Goal: Task Accomplishment & Management: Manage account settings

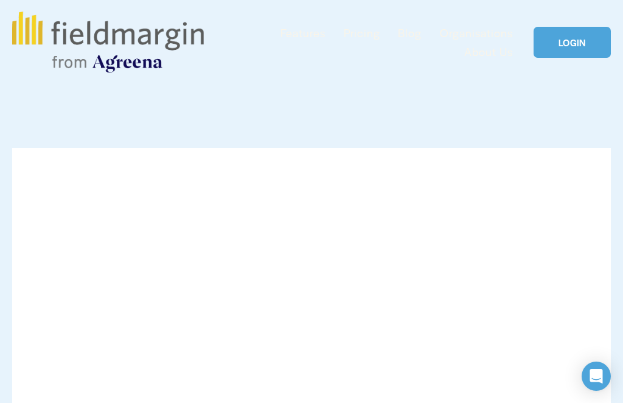
click at [0, 0] on button "Open Menu Close Menu" at bounding box center [0, 0] width 0 height 0
click at [0, 0] on div at bounding box center [0, 0] width 0 height 0
click at [101, 350] on link "LOGIN" at bounding box center [101, 348] width 128 height 36
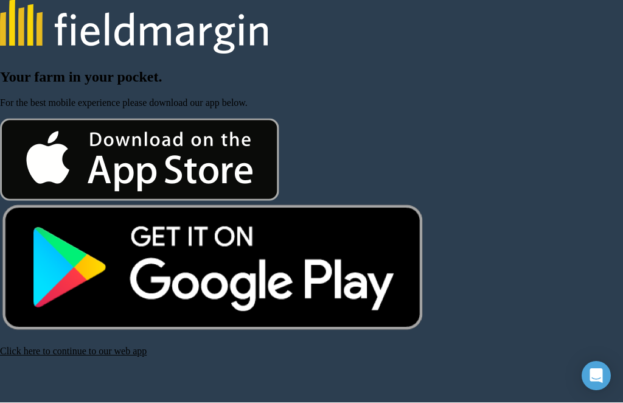
click at [91, 347] on link "Click here to continue to our web app" at bounding box center [73, 351] width 147 height 10
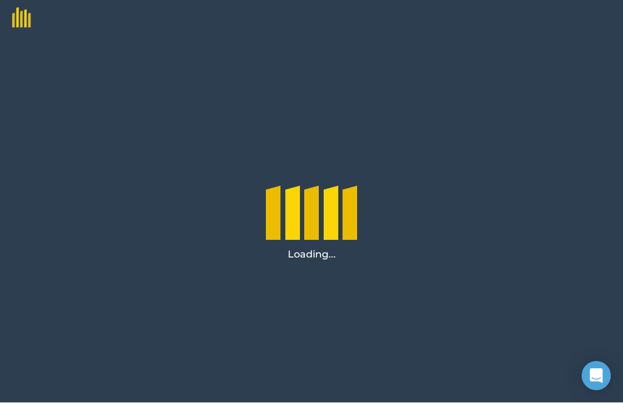
scroll to position [1, 0]
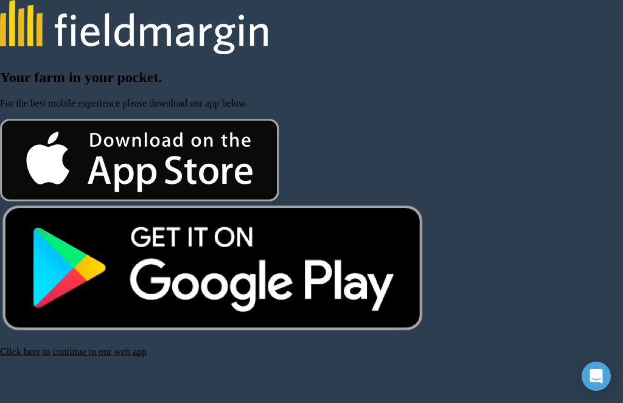
click at [52, 344] on link "Click here to continue to our web app" at bounding box center [73, 351] width 147 height 10
